Goal: Task Accomplishment & Management: Use online tool/utility

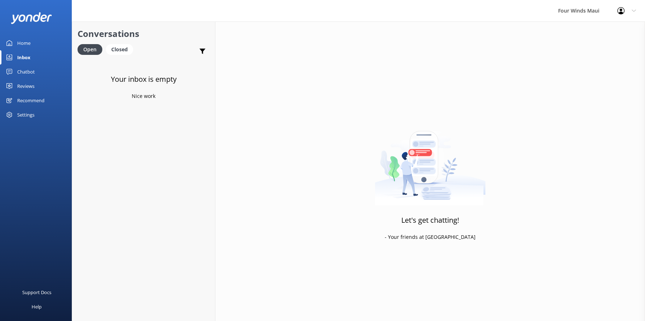
click at [24, 40] on div "Home" at bounding box center [23, 43] width 13 height 14
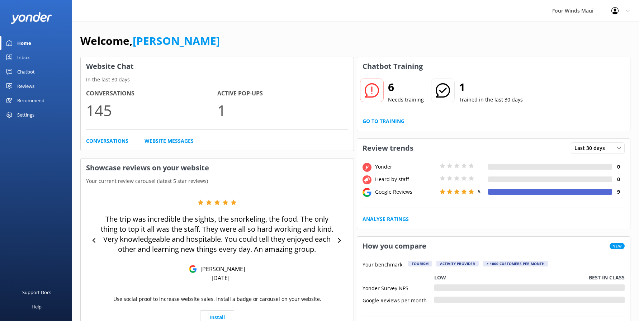
click at [17, 74] on link "Chatbot" at bounding box center [36, 72] width 72 height 14
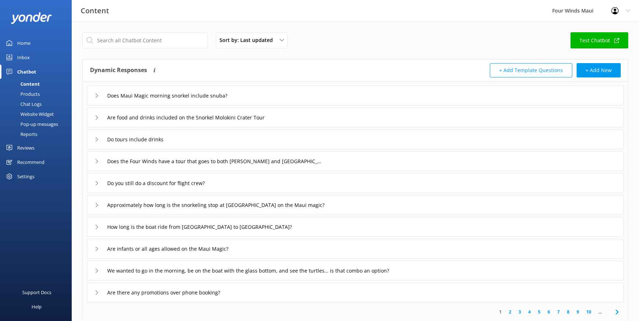
click at [39, 104] on div "Chat Logs" at bounding box center [22, 104] width 37 height 10
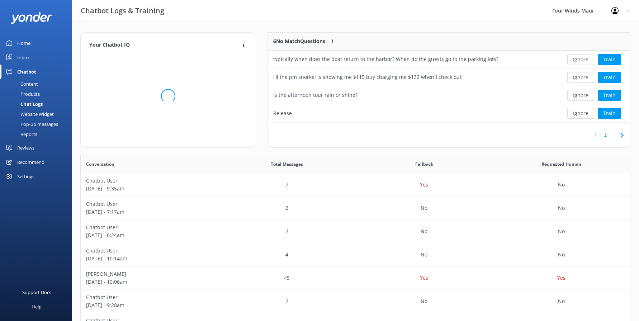
scroll to position [6, 6]
click at [584, 58] on button "Ignore" at bounding box center [581, 59] width 27 height 11
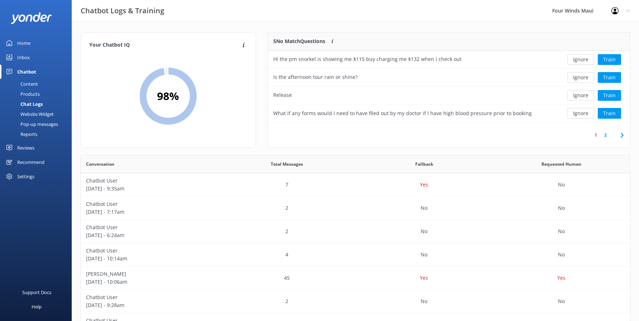
click at [584, 58] on button "Ignore" at bounding box center [581, 59] width 27 height 11
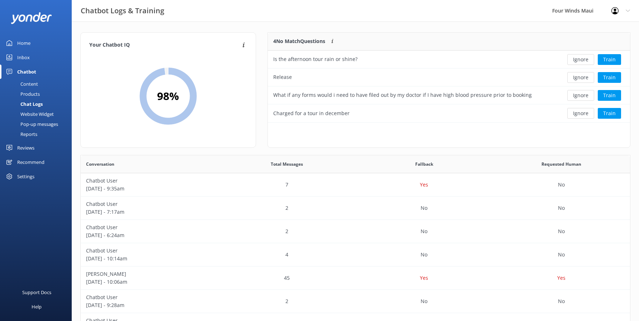
click at [584, 58] on button "Ignore" at bounding box center [581, 59] width 27 height 11
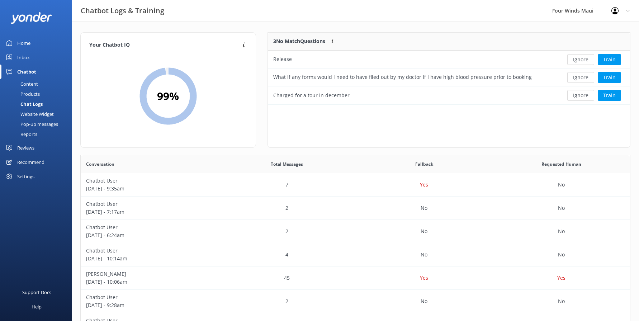
scroll to position [67, 357]
click at [584, 58] on button "Ignore" at bounding box center [581, 59] width 27 height 11
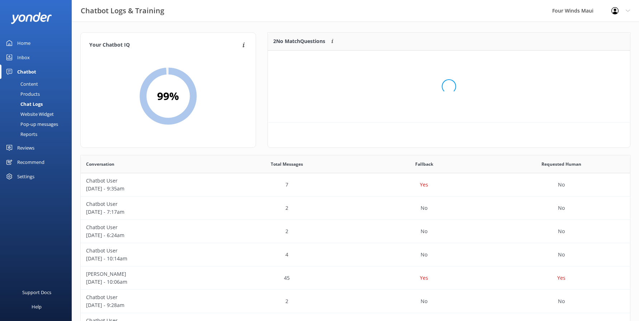
scroll to position [49, 357]
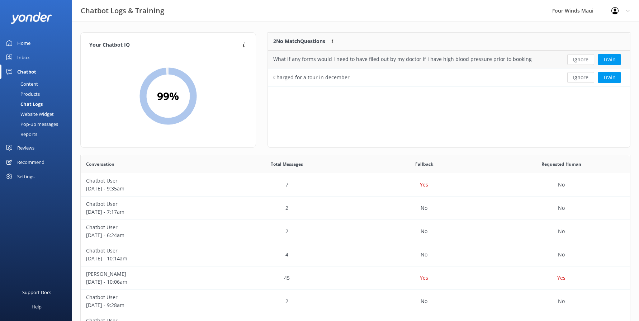
click at [583, 58] on button "Ignore" at bounding box center [581, 59] width 27 height 11
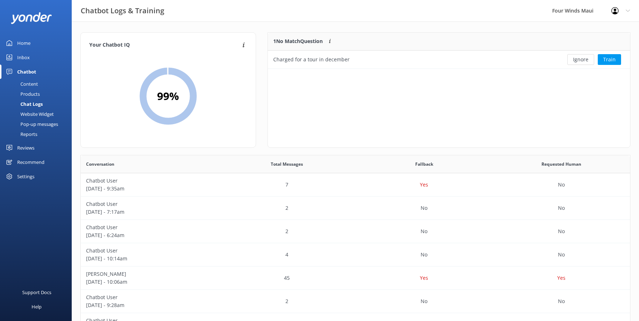
scroll to position [31, 357]
click at [580, 58] on button "Ignore" at bounding box center [581, 59] width 27 height 11
